Goal: Obtain resource: Download file/media

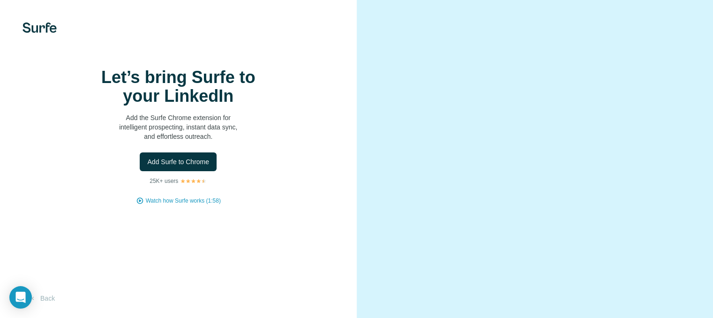
scroll to position [67, 0]
click at [48, 298] on button "Back" at bounding box center [42, 298] width 39 height 17
click at [197, 152] on button "Add Surfe to Chrome" at bounding box center [178, 161] width 77 height 19
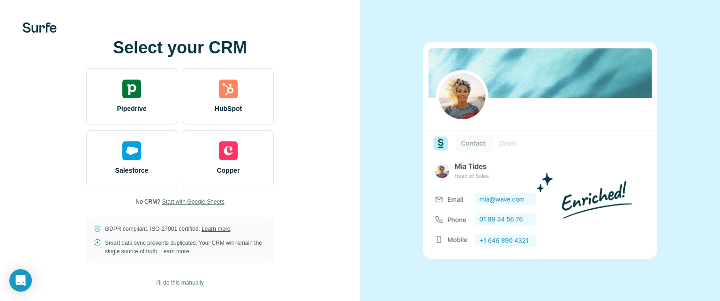
click at [190, 202] on span "Start with Google Sheets" at bounding box center [193, 202] width 62 height 8
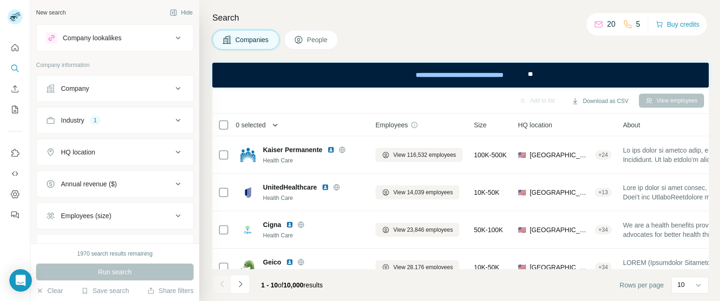
click at [276, 126] on icon "button" at bounding box center [274, 124] width 9 height 9
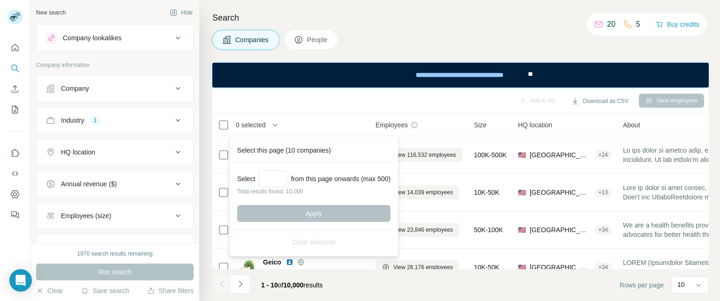
click at [411, 24] on h4 "Search" at bounding box center [460, 17] width 496 height 13
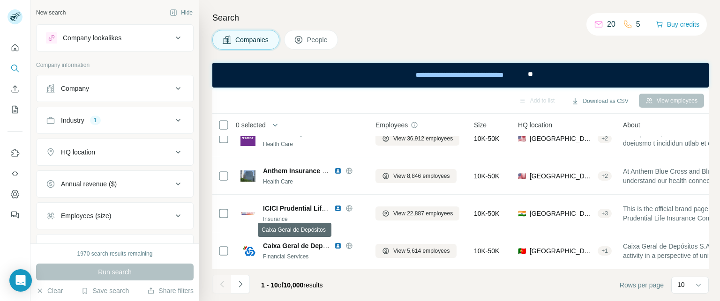
scroll to position [246, 0]
click at [240, 288] on icon "Navigate to next page" at bounding box center [240, 284] width 9 height 9
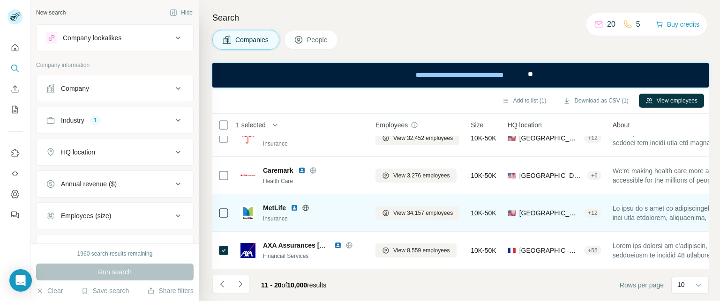
scroll to position [246, 0]
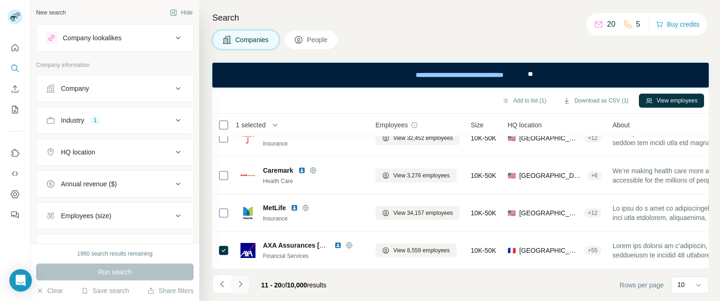
click at [237, 290] on button "Navigate to next page" at bounding box center [240, 284] width 19 height 19
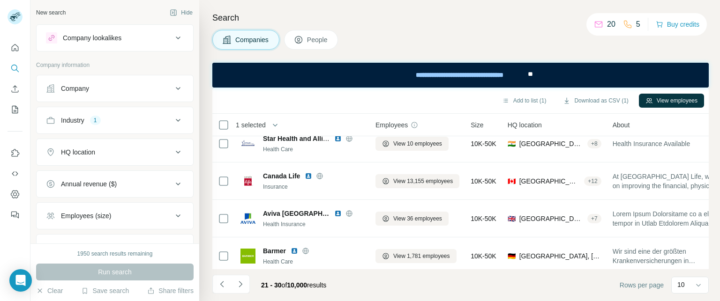
scroll to position [0, 0]
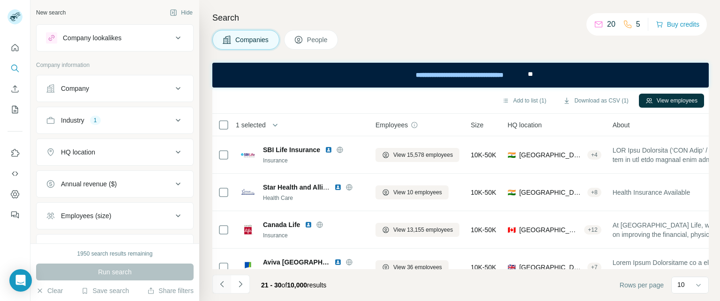
click at [221, 283] on icon "Navigate to previous page" at bounding box center [222, 284] width 9 height 9
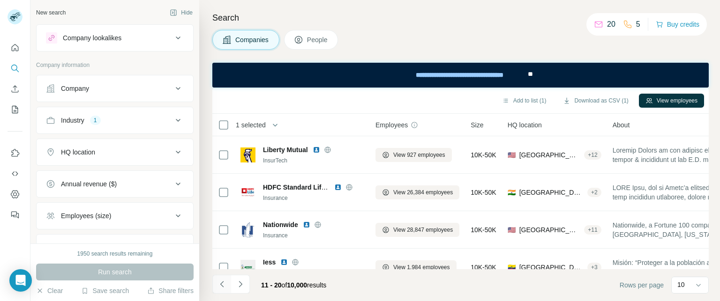
click at [221, 283] on icon "Navigate to previous page" at bounding box center [222, 284] width 9 height 9
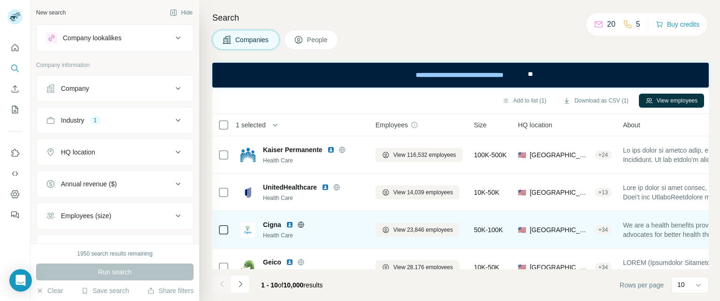
scroll to position [246, 0]
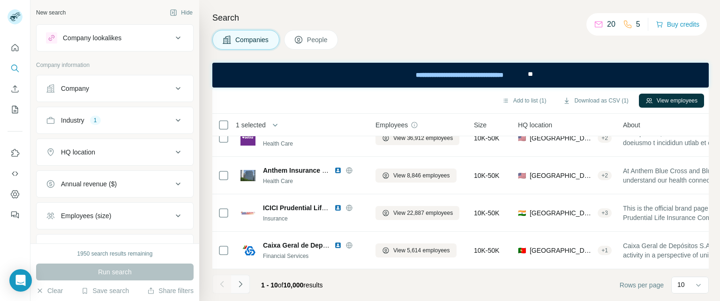
click at [240, 283] on icon "Navigate to next page" at bounding box center [240, 284] width 3 height 6
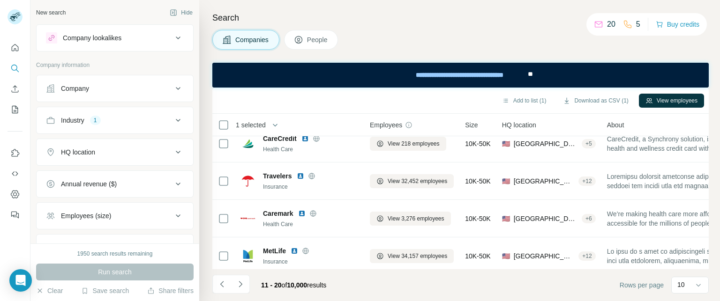
scroll to position [246, 6]
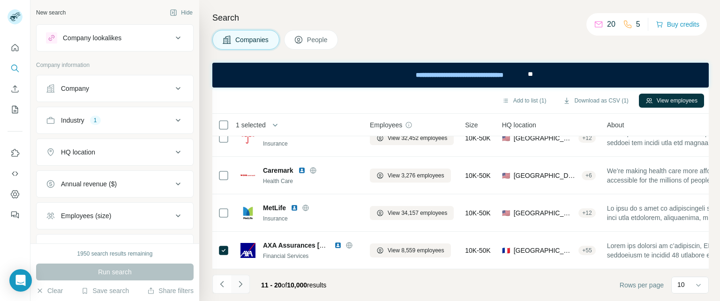
click at [240, 286] on icon "Navigate to next page" at bounding box center [240, 284] width 9 height 9
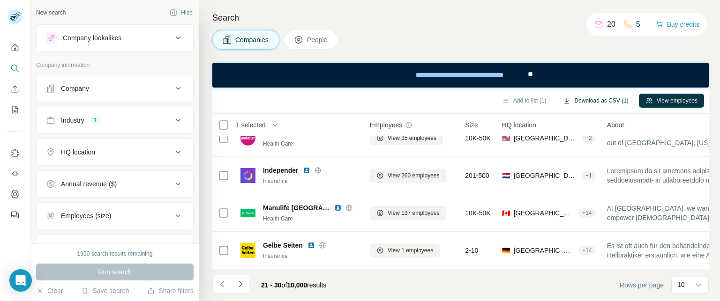
click at [563, 102] on icon "button" at bounding box center [567, 101] width 8 height 8
click at [246, 282] on button "Navigate to next page" at bounding box center [240, 284] width 19 height 19
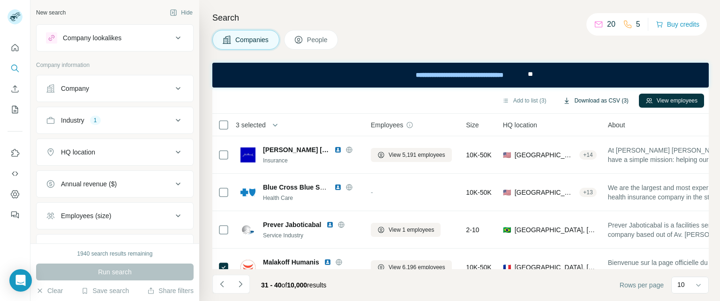
scroll to position [246, 5]
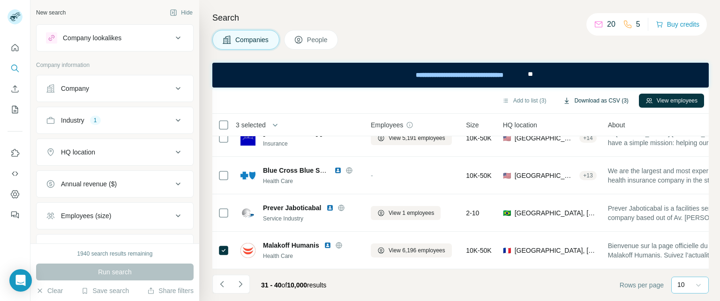
click at [698, 285] on icon at bounding box center [698, 285] width 9 height 9
click at [690, 215] on div "60" at bounding box center [690, 213] width 22 height 9
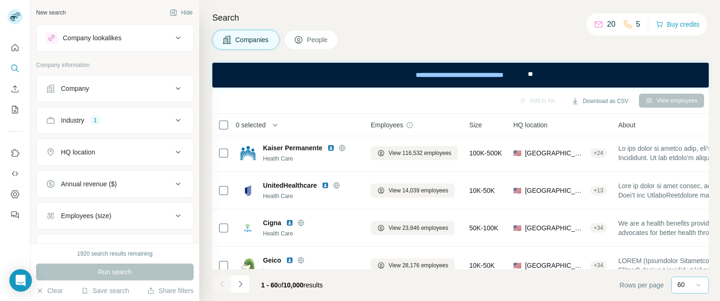
scroll to position [0, 5]
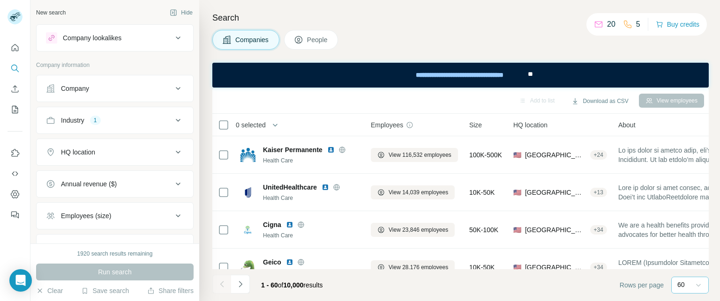
click at [699, 290] on icon at bounding box center [698, 285] width 9 height 9
click at [548, 270] on footer "1 - 60 of 10,000 results Rows per page 60" at bounding box center [460, 286] width 496 height 32
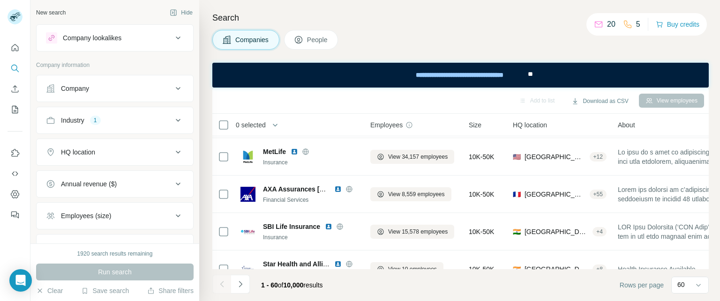
scroll to position [673, 5]
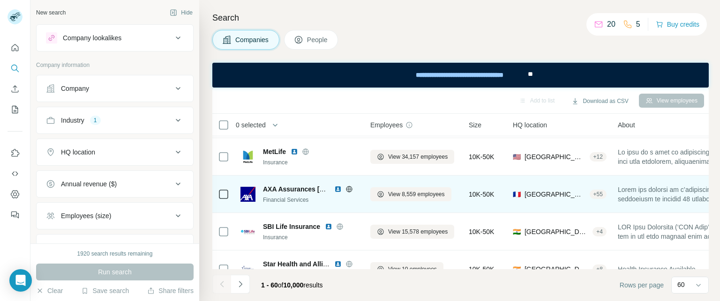
click at [228, 195] on icon at bounding box center [223, 194] width 11 height 11
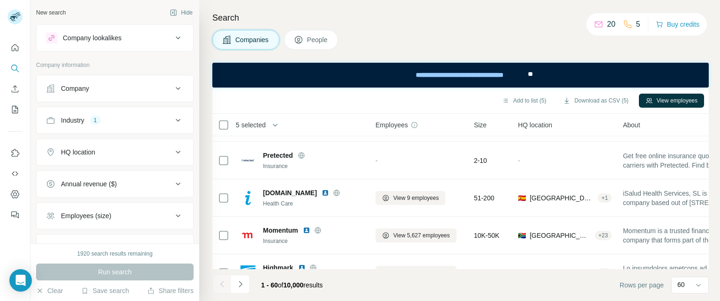
scroll to position [2121, 0]
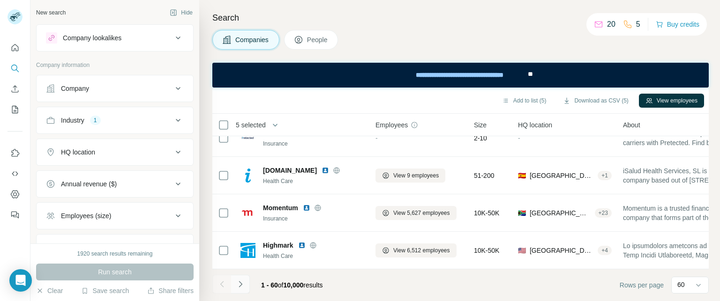
click at [242, 284] on icon "Navigate to next page" at bounding box center [240, 284] width 9 height 9
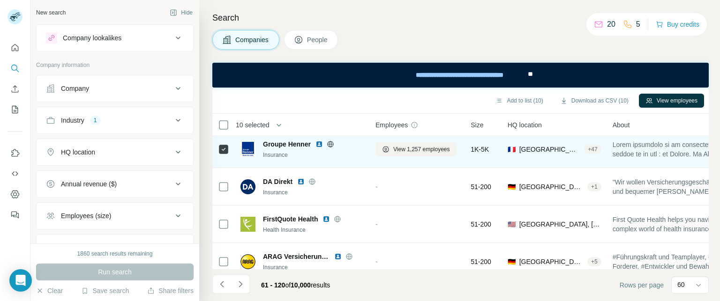
scroll to position [1132, 0]
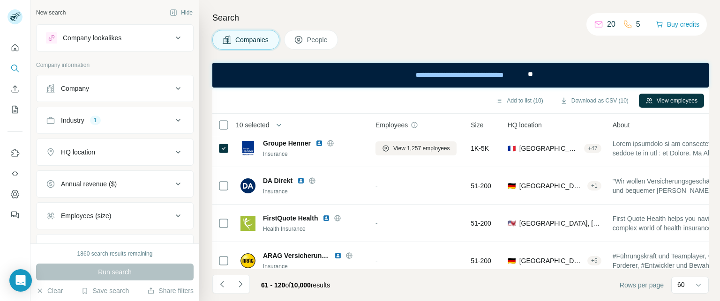
click at [142, 256] on div "1860 search results remaining" at bounding box center [114, 254] width 75 height 8
click at [140, 238] on button "Technologies" at bounding box center [115, 248] width 157 height 23
click at [109, 275] on div "Run search" at bounding box center [115, 272] width 158 height 17
click at [91, 253] on div "1860 search results remaining" at bounding box center [114, 254] width 75 height 8
click at [97, 237] on button "Technologies" at bounding box center [115, 250] width 157 height 26
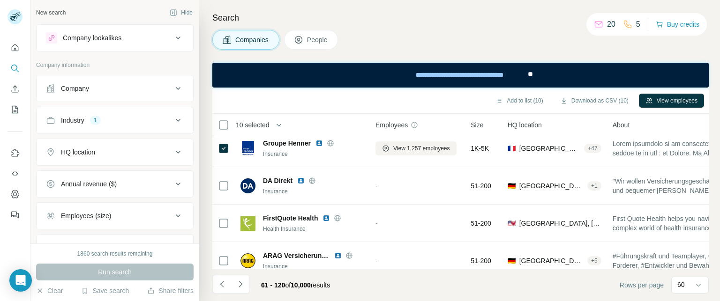
click at [97, 238] on button "Technologies" at bounding box center [115, 248] width 157 height 23
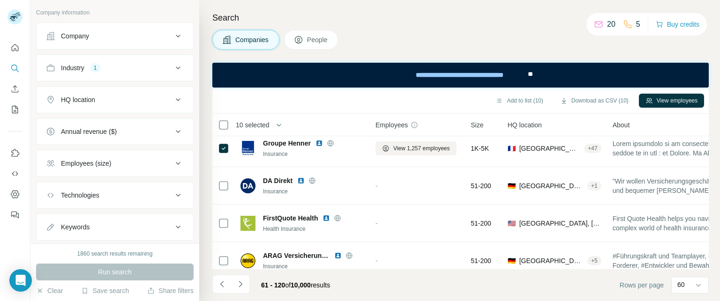
scroll to position [54, 0]
click at [93, 200] on button "Technologies" at bounding box center [115, 194] width 157 height 23
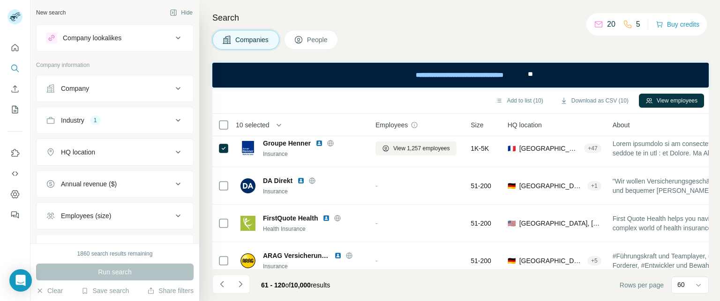
click at [81, 120] on div "Industry" at bounding box center [72, 120] width 23 height 9
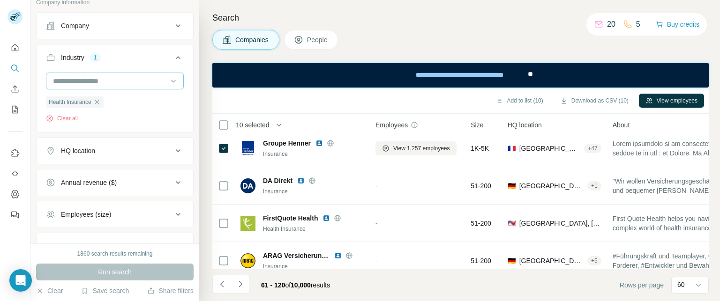
click at [108, 147] on div "HQ location" at bounding box center [109, 150] width 127 height 9
click at [128, 147] on div "HQ location" at bounding box center [109, 150] width 127 height 9
click at [108, 170] on input "text" at bounding box center [115, 174] width 138 height 17
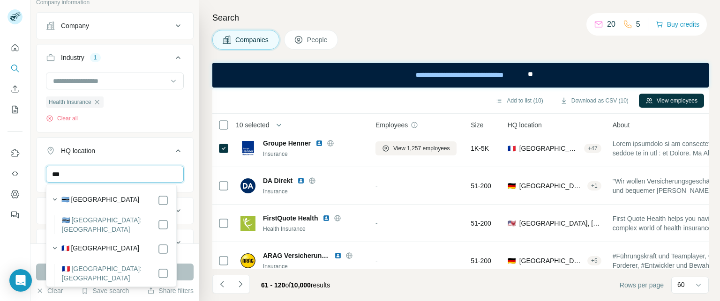
type input "***"
click at [88, 244] on label "🇫🇷 [GEOGRAPHIC_DATA]" at bounding box center [100, 249] width 78 height 11
click at [86, 245] on label "🇫🇷 [GEOGRAPHIC_DATA]" at bounding box center [100, 249] width 78 height 11
click at [148, 174] on input "***" at bounding box center [115, 174] width 138 height 17
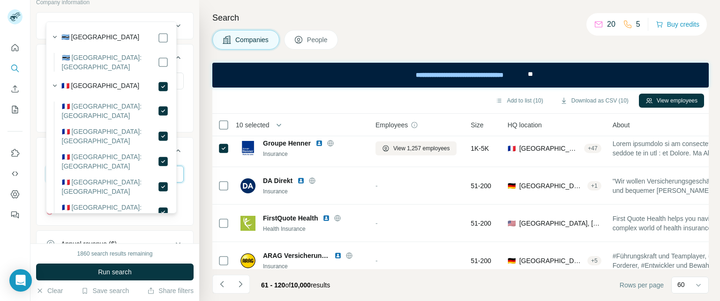
scroll to position [1158, 0]
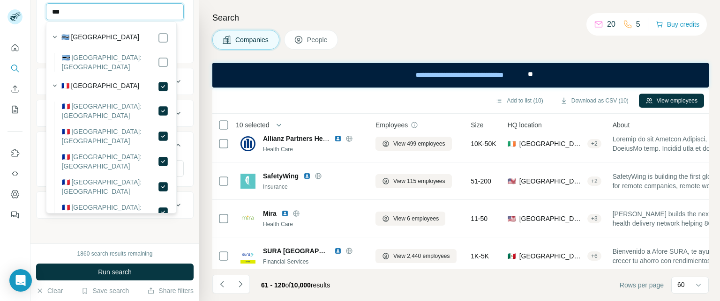
scroll to position [2121, 0]
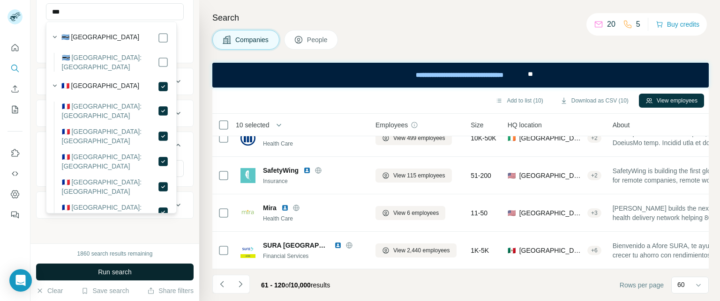
click at [124, 270] on span "Run search" at bounding box center [115, 272] width 34 height 9
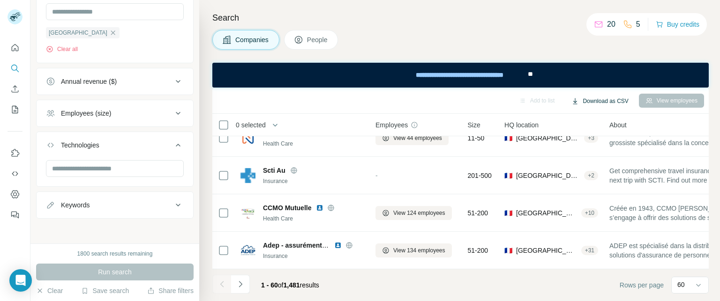
click at [571, 98] on icon "button" at bounding box center [575, 102] width 8 height 8
click at [601, 102] on button "Download as CSV" at bounding box center [600, 101] width 70 height 14
click at [472, 33] on div "Companies People" at bounding box center [460, 40] width 496 height 20
click at [278, 126] on icon "button" at bounding box center [274, 124] width 9 height 9
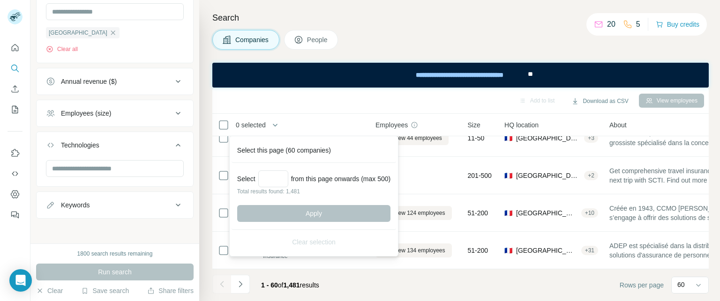
click at [379, 56] on div "Search Companies People Add to list Download as CSV View employees 0 selected C…" at bounding box center [459, 150] width 521 height 301
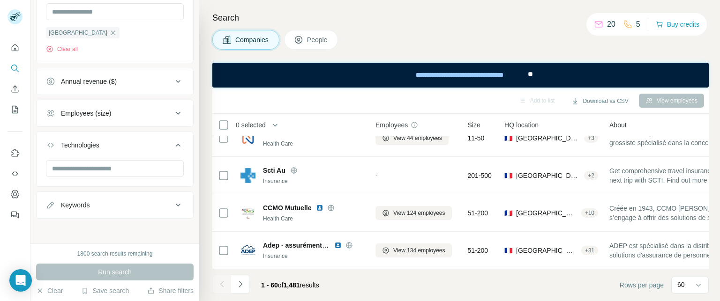
click at [278, 121] on icon "button" at bounding box center [274, 124] width 9 height 9
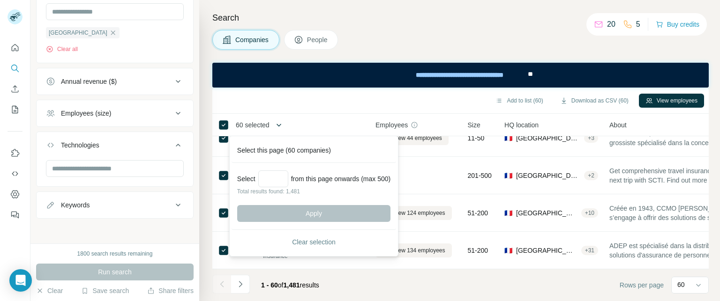
click at [278, 124] on icon "button" at bounding box center [278, 124] width 9 height 9
click at [285, 102] on div "Add to list (60) Download as CSV (60) View employees" at bounding box center [460, 100] width 487 height 16
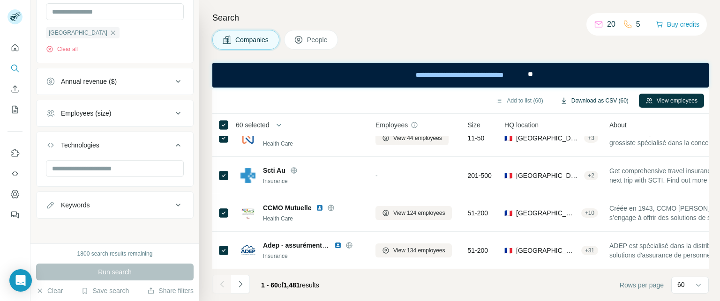
click at [600, 101] on button "Download as CSV (60)" at bounding box center [595, 101] width 82 height 14
click at [593, 105] on button "Download as CSV (60)" at bounding box center [595, 101] width 82 height 14
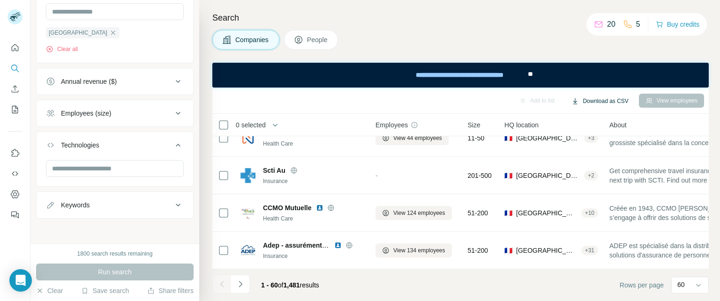
click at [598, 101] on button "Download as CSV" at bounding box center [600, 101] width 70 height 14
click at [240, 285] on icon "Navigate to next page" at bounding box center [240, 284] width 9 height 9
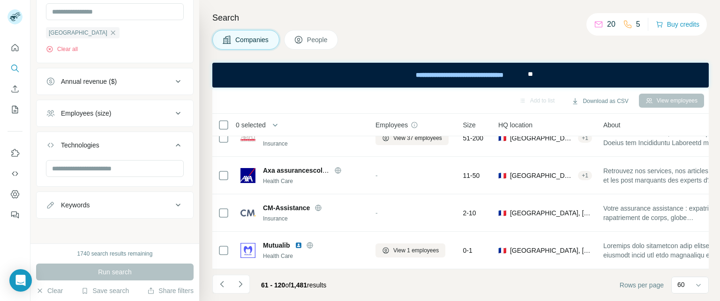
click at [176, 81] on icon at bounding box center [178, 81] width 5 height 3
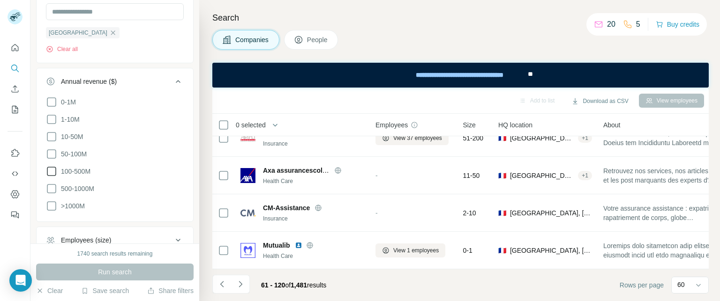
click at [51, 173] on icon at bounding box center [51, 171] width 11 height 11
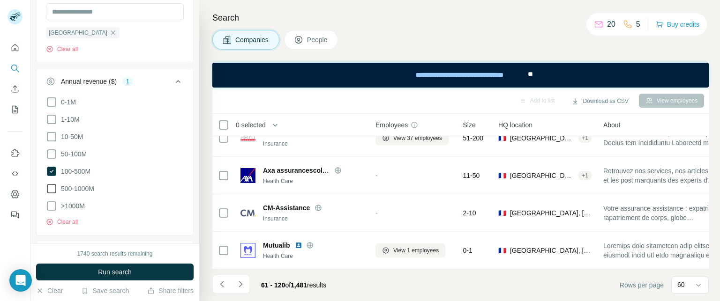
click at [49, 187] on icon at bounding box center [51, 188] width 11 height 11
click at [50, 206] on icon at bounding box center [51, 206] width 11 height 11
click at [75, 270] on button "Run search" at bounding box center [115, 272] width 158 height 17
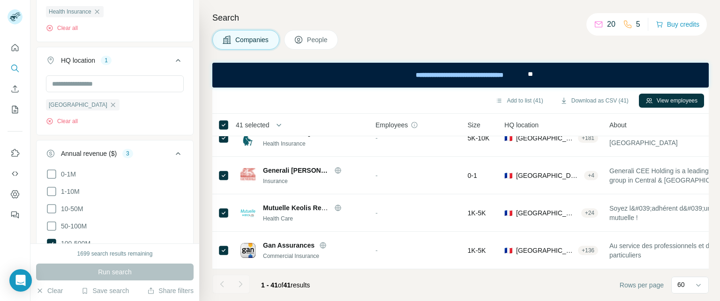
scroll to position [163, 0]
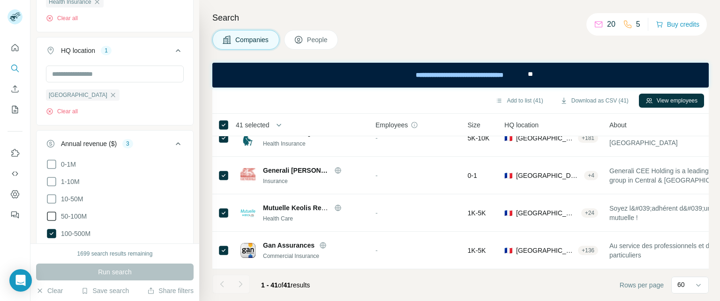
click at [51, 217] on icon at bounding box center [51, 216] width 11 height 11
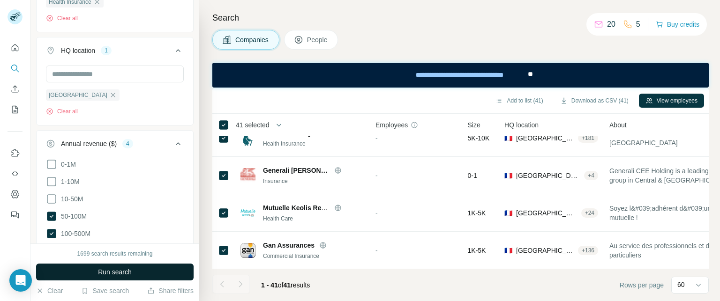
click at [107, 272] on span "Run search" at bounding box center [115, 272] width 34 height 9
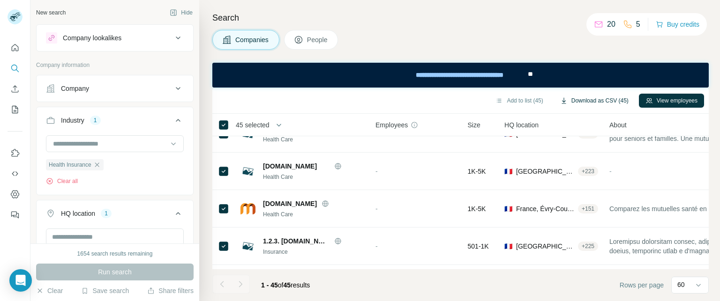
click at [593, 100] on button "Download as CSV (45)" at bounding box center [595, 101] width 82 height 14
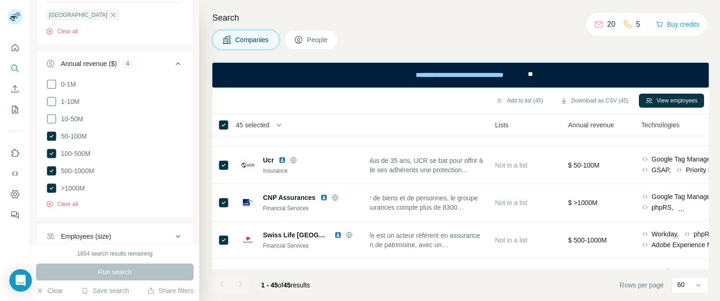
scroll to position [815, 265]
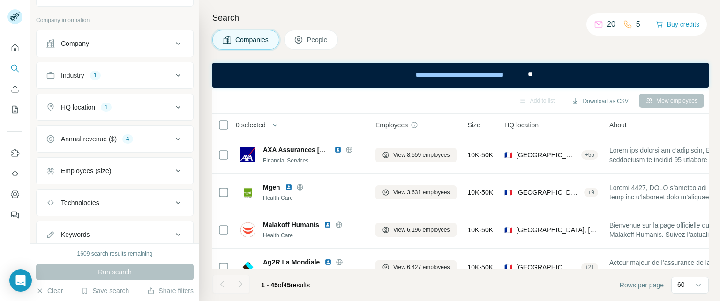
click at [173, 41] on icon at bounding box center [178, 43] width 11 height 11
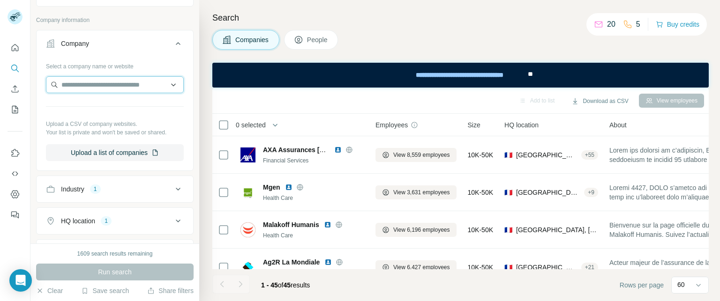
click at [115, 82] on input "text" at bounding box center [115, 84] width 138 height 17
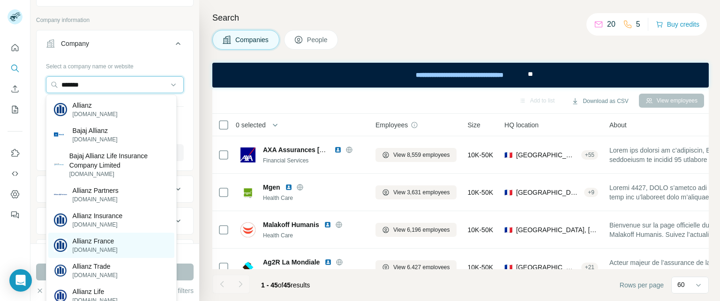
type input "*******"
click at [105, 250] on p "[DOMAIN_NAME]" at bounding box center [95, 250] width 45 height 8
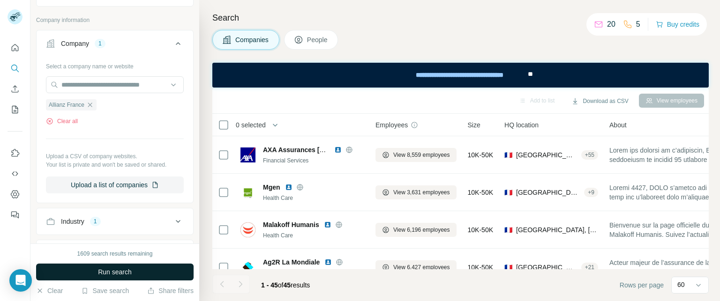
click at [124, 273] on span "Run search" at bounding box center [115, 272] width 34 height 9
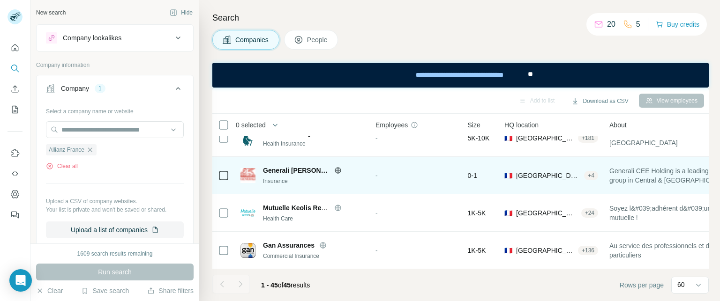
click at [452, 170] on div "-" at bounding box center [415, 176] width 81 height 26
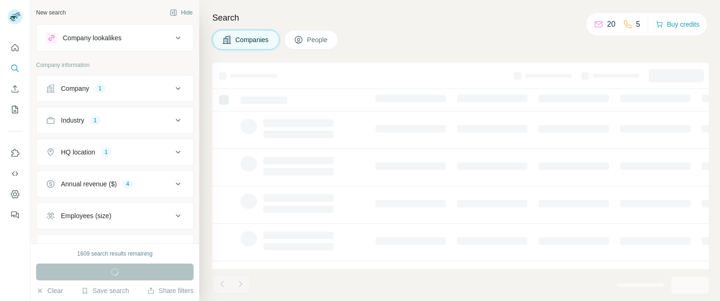
click at [173, 84] on icon at bounding box center [178, 88] width 11 height 11
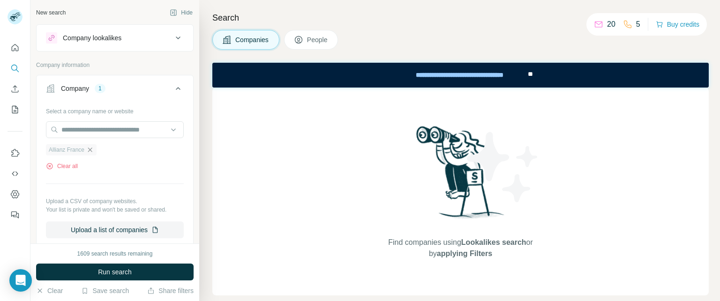
click at [91, 148] on icon "button" at bounding box center [90, 150] width 8 height 8
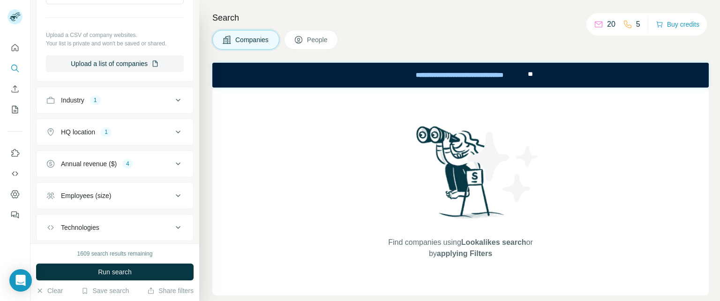
scroll to position [135, 0]
click at [173, 163] on icon at bounding box center [178, 163] width 11 height 11
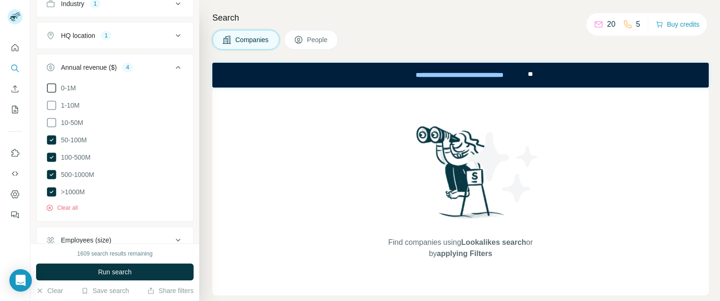
scroll to position [234, 0]
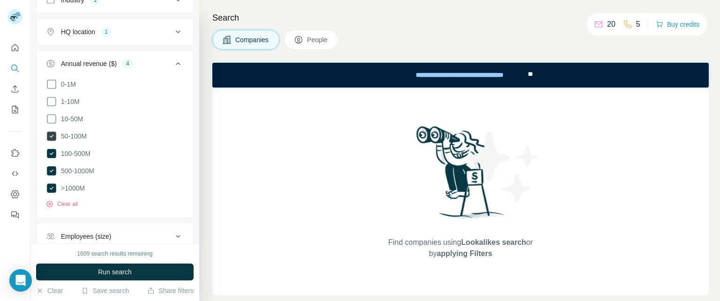
click at [49, 135] on icon at bounding box center [51, 136] width 9 height 9
click at [53, 148] on icon at bounding box center [51, 153] width 11 height 11
click at [50, 171] on icon at bounding box center [51, 170] width 9 height 9
click at [51, 184] on icon at bounding box center [51, 188] width 9 height 9
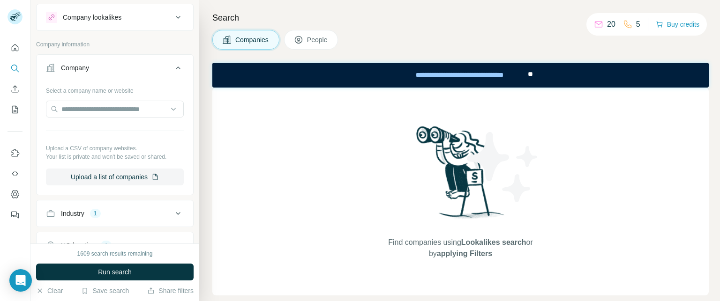
scroll to position [17, 0]
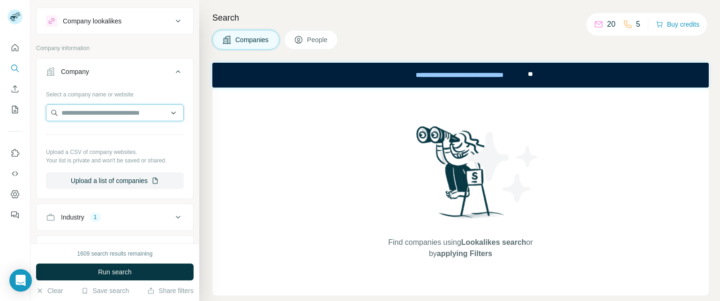
click at [116, 115] on input "text" at bounding box center [115, 113] width 138 height 17
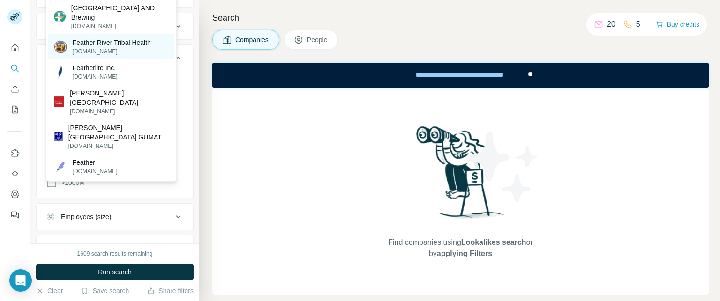
scroll to position [245, 0]
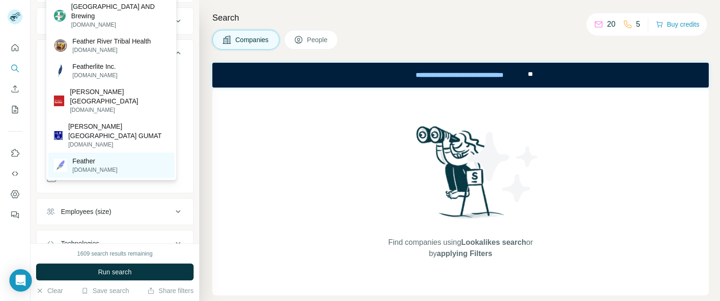
type input "*******"
click at [96, 174] on p "feather-insurance.com" at bounding box center [95, 170] width 45 height 8
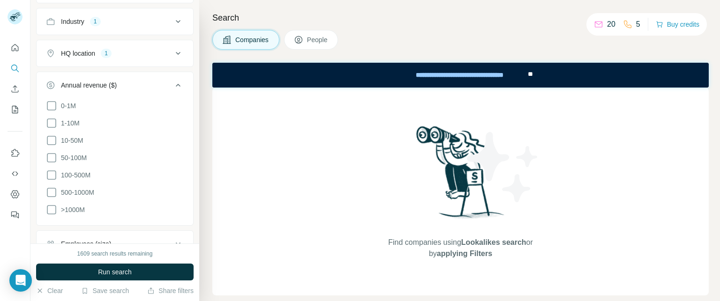
scroll to position [278, 0]
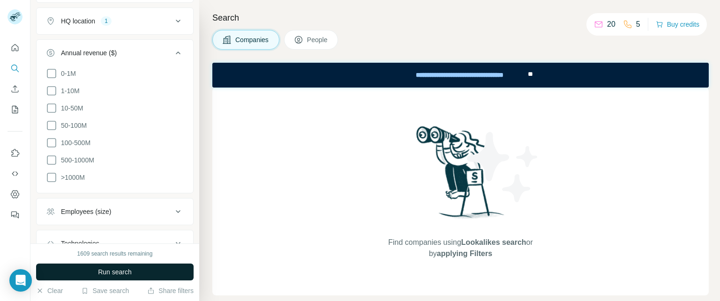
click at [118, 272] on span "Run search" at bounding box center [115, 272] width 34 height 9
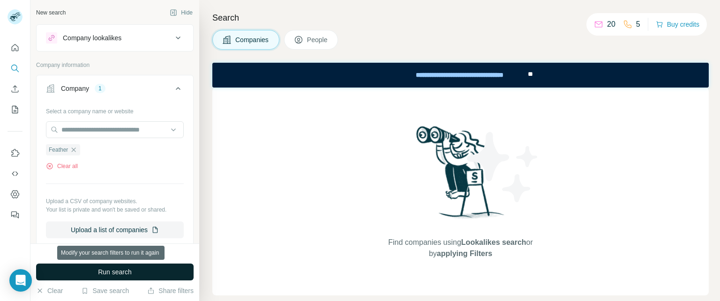
click at [133, 274] on button "Run search" at bounding box center [115, 272] width 158 height 17
click at [120, 273] on span "Run search" at bounding box center [115, 272] width 34 height 9
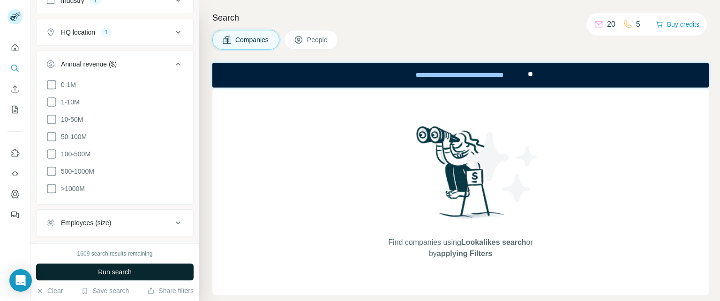
scroll to position [347, 0]
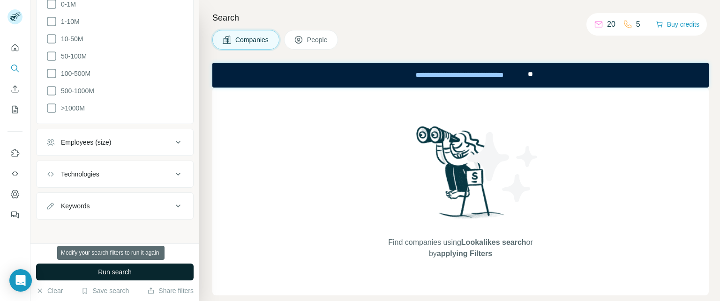
click at [120, 268] on span "Run search" at bounding box center [115, 272] width 34 height 9
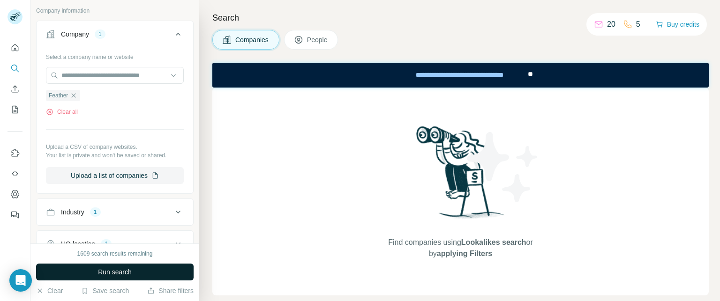
scroll to position [0, 0]
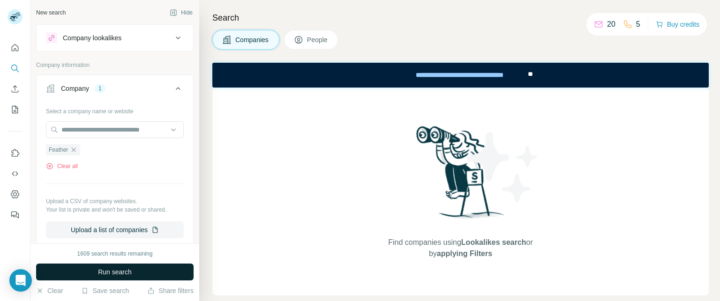
click at [395, 116] on div "Find companies using Lookalikes search or by applying Filters" at bounding box center [460, 192] width 169 height 208
click at [279, 125] on div "Find companies using Lookalikes search or by applying Filters" at bounding box center [460, 192] width 496 height 208
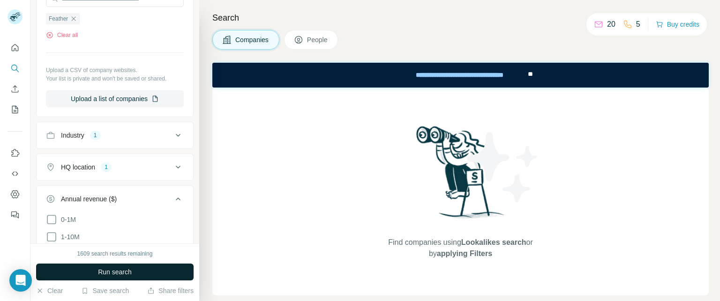
scroll to position [132, 0]
click at [173, 165] on icon at bounding box center [178, 166] width 11 height 11
click at [109, 213] on icon "button" at bounding box center [113, 211] width 8 height 8
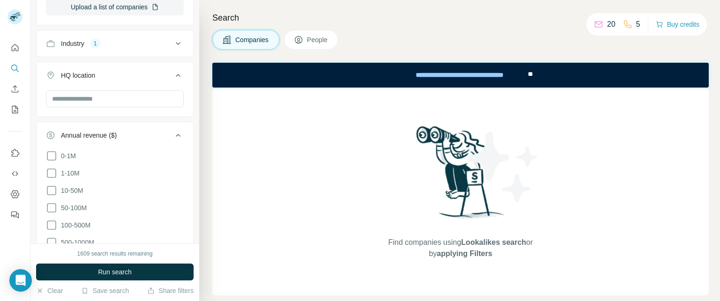
scroll to position [223, 0]
click at [107, 271] on span "Run search" at bounding box center [115, 272] width 34 height 9
